Goal: Task Accomplishment & Management: Use online tool/utility

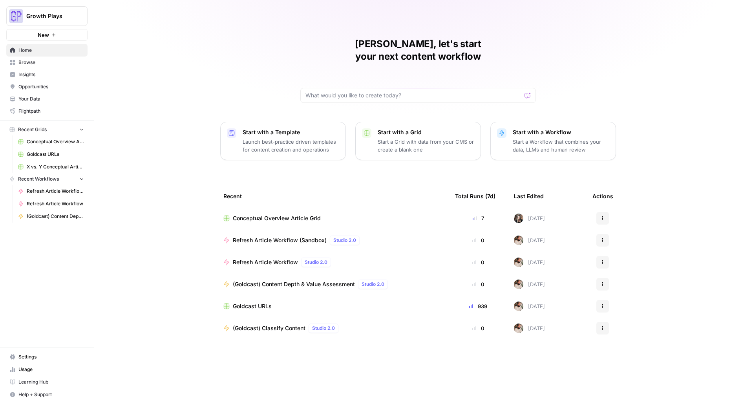
click at [68, 16] on span "Growth Plays" at bounding box center [49, 16] width 47 height 8
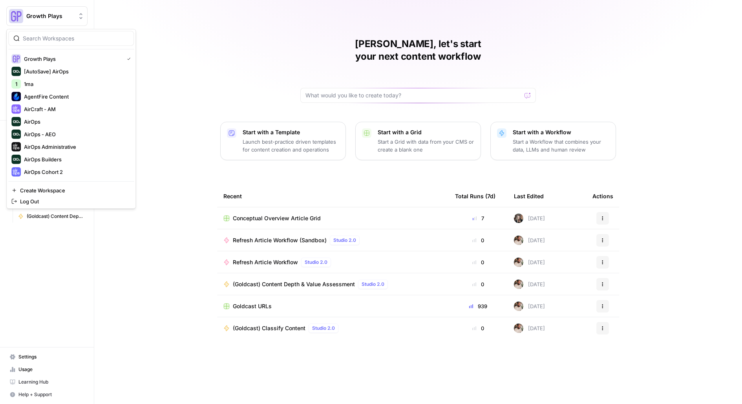
click at [185, 28] on div "[PERSON_NAME], let's start your next content workflow Start with a Template Lau…" at bounding box center [417, 202] width 647 height 404
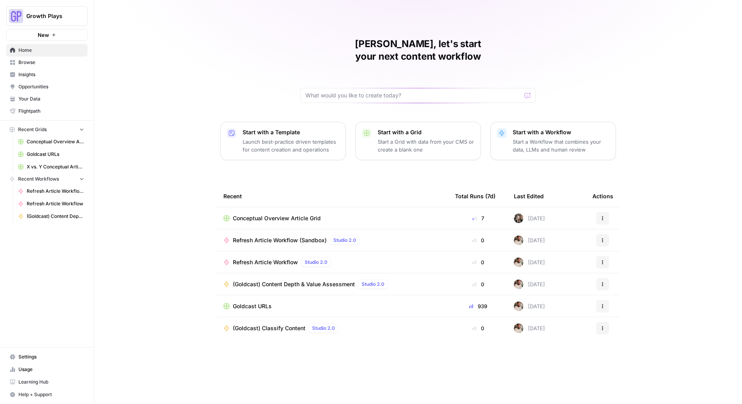
click at [73, 25] on button "Growth Plays" at bounding box center [46, 16] width 81 height 20
click at [221, 68] on div "[PERSON_NAME], let's start your next content workflow Start with a Template Lau…" at bounding box center [417, 202] width 647 height 404
click at [47, 357] on span "Settings" at bounding box center [51, 356] width 66 height 7
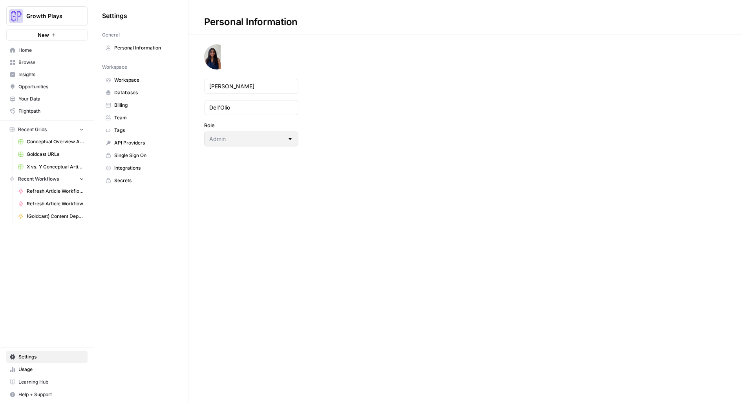
click at [42, 53] on span "Home" at bounding box center [51, 50] width 66 height 7
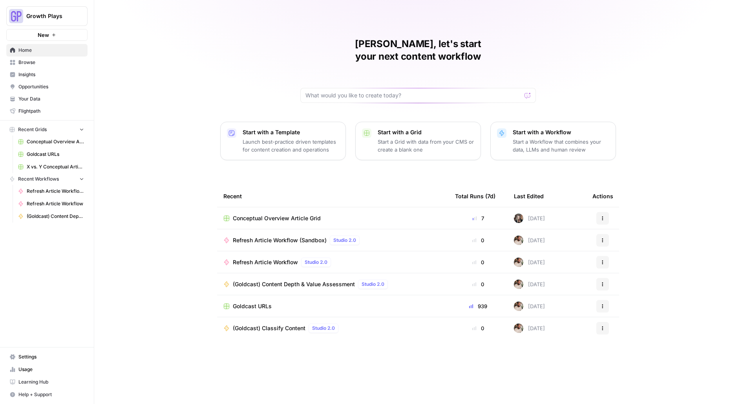
click at [84, 38] on button "New" at bounding box center [46, 35] width 81 height 12
click at [40, 61] on span "Browse" at bounding box center [51, 62] width 66 height 7
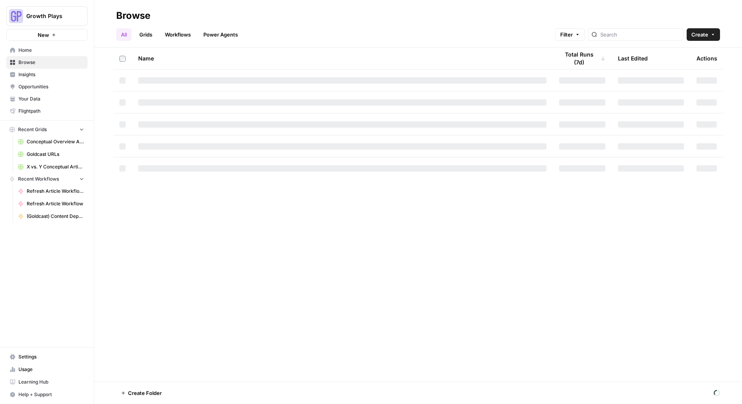
click at [708, 36] on button "Create" at bounding box center [702, 34] width 33 height 13
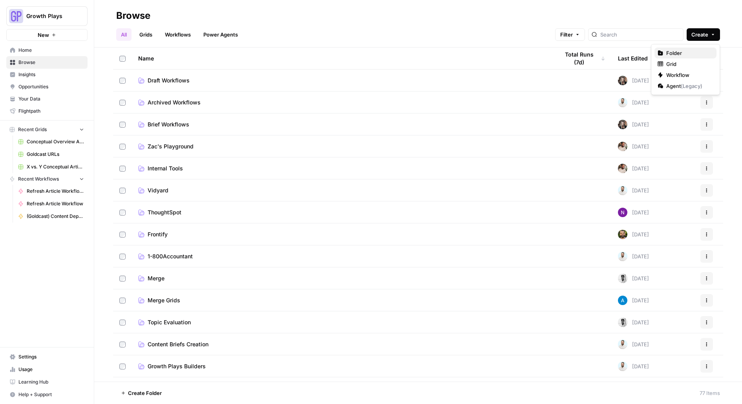
click at [674, 52] on span "Folder" at bounding box center [688, 53] width 44 height 8
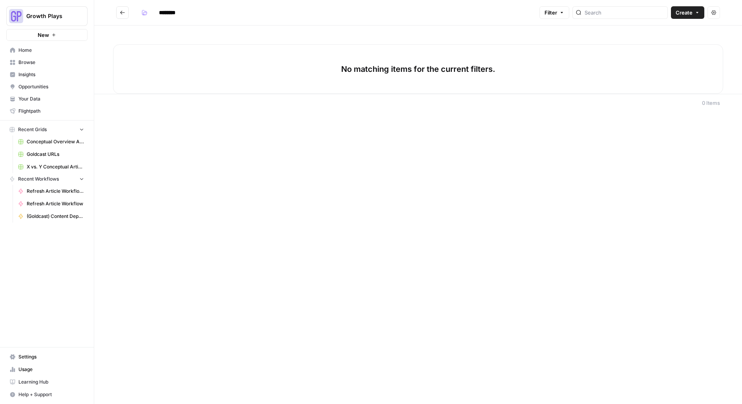
click at [176, 16] on input "********" at bounding box center [177, 12] width 44 height 13
type input "**********"
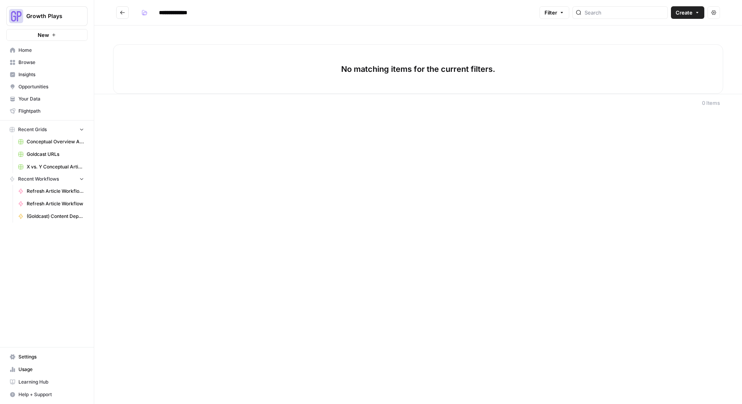
click at [699, 12] on icon "button" at bounding box center [696, 12] width 5 height 5
click at [676, 40] on span "Workflow" at bounding box center [673, 42] width 44 height 8
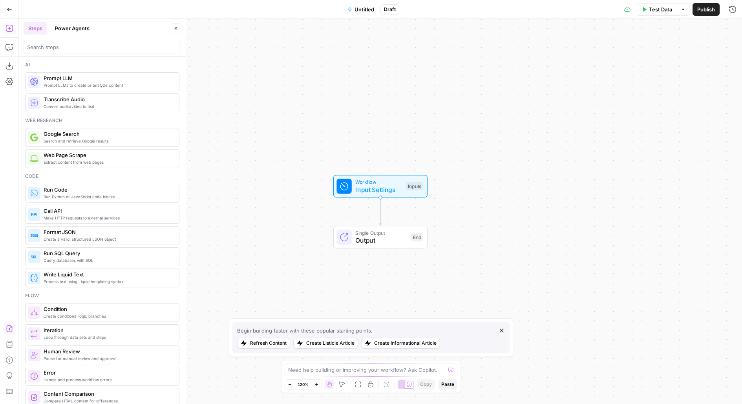
click at [11, 328] on icon "button" at bounding box center [9, 328] width 8 height 8
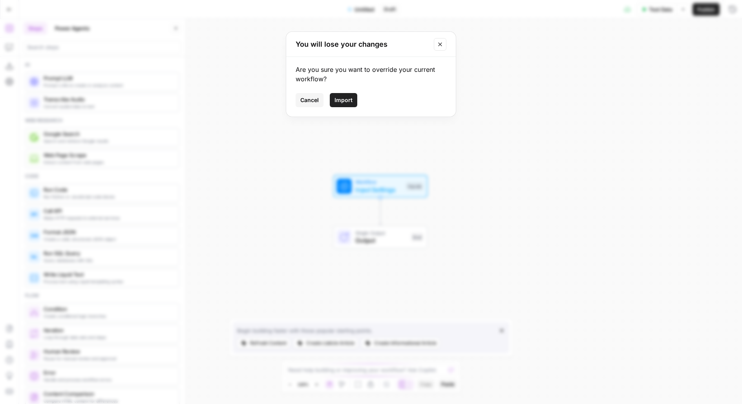
click at [352, 101] on button "Import" at bounding box center [343, 100] width 27 height 14
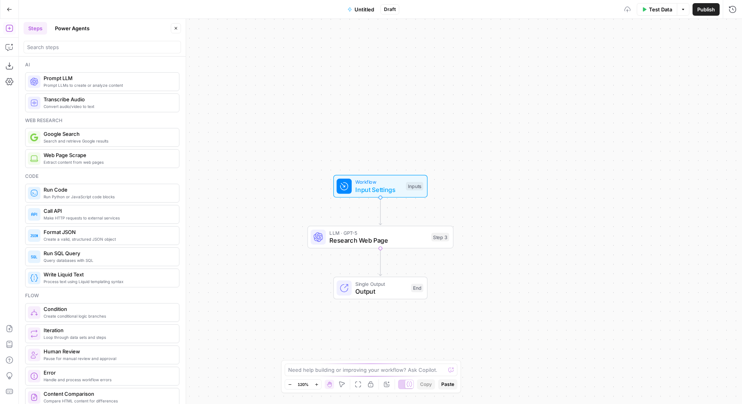
click at [352, 9] on icon "button" at bounding box center [349, 9] width 5 height 5
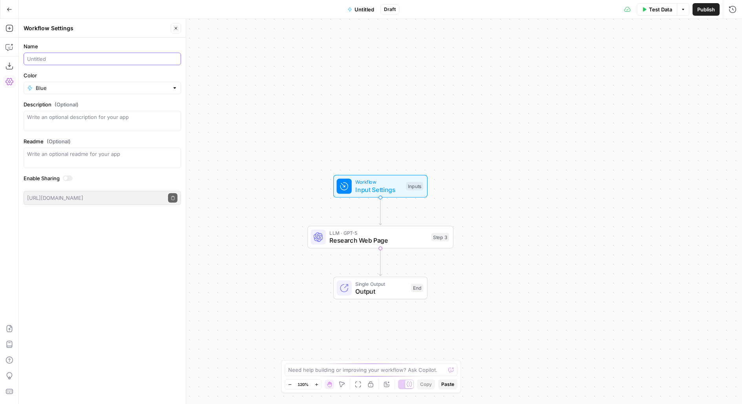
click at [63, 57] on input "Name" at bounding box center [102, 59] width 150 height 8
type input "Research Agent"
click at [701, 13] on button "Publish" at bounding box center [705, 9] width 27 height 13
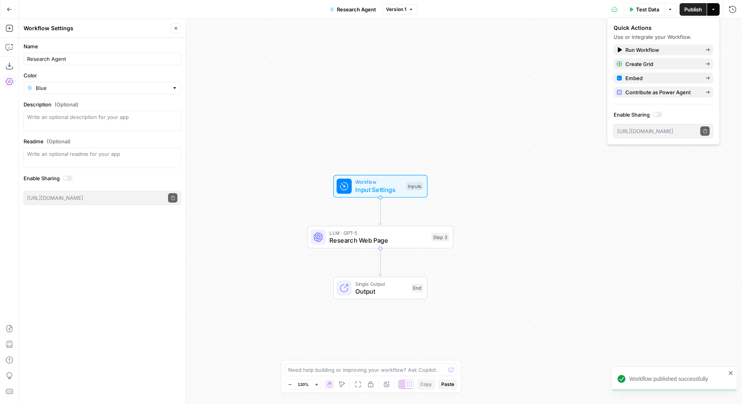
click at [11, 12] on icon "button" at bounding box center [9, 9] width 5 height 5
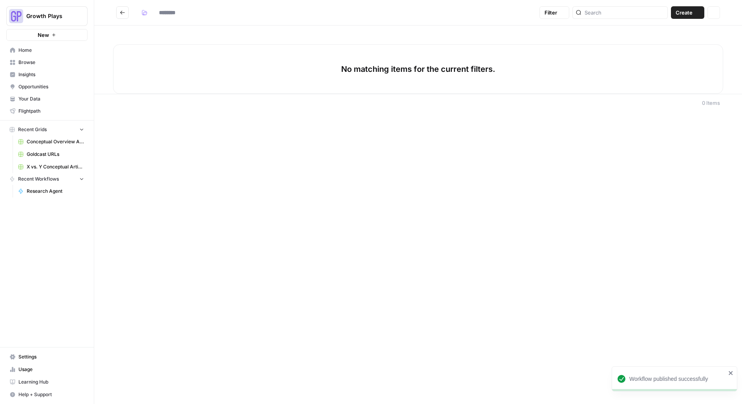
type input "**********"
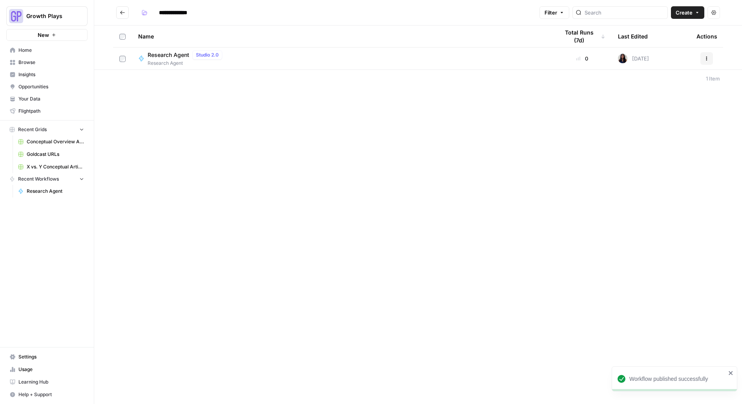
click at [124, 12] on icon "Go back" at bounding box center [122, 12] width 5 height 5
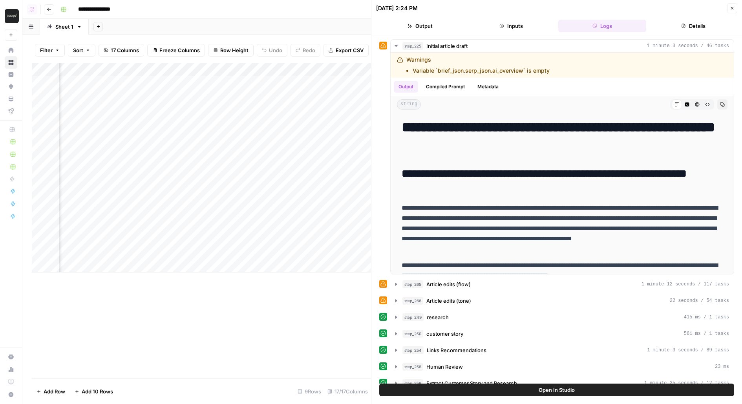
scroll to position [0, 755]
